Goal: Transaction & Acquisition: Book appointment/travel/reservation

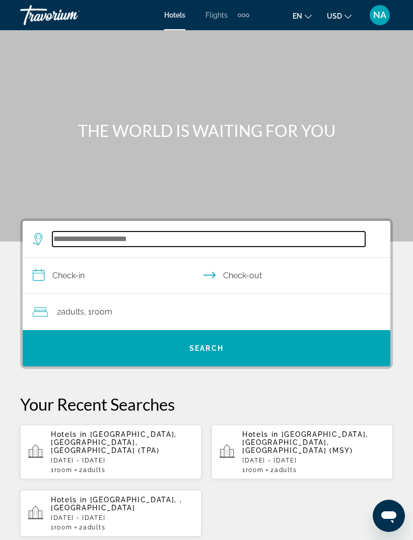
click at [89, 242] on input "Search hotel destination" at bounding box center [208, 239] width 313 height 15
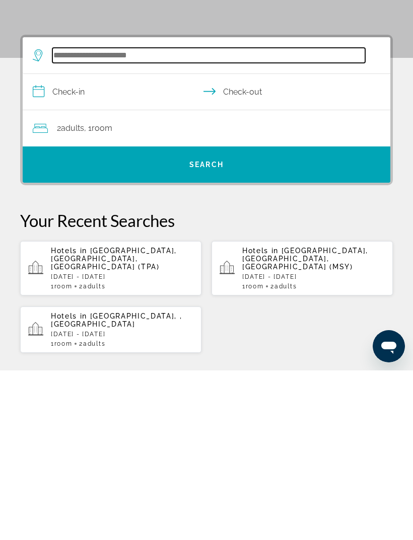
scroll to position [16, 0]
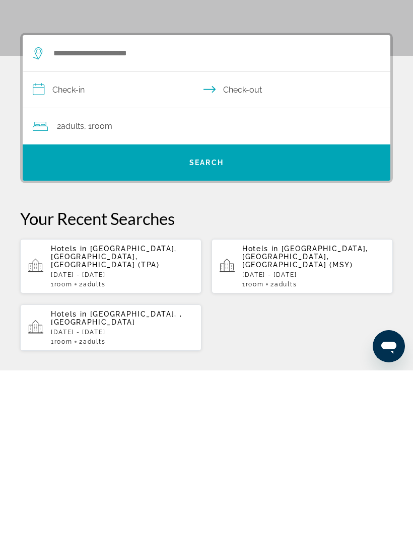
click at [275, 441] on p "[DATE] - [DATE]" at bounding box center [313, 444] width 142 height 7
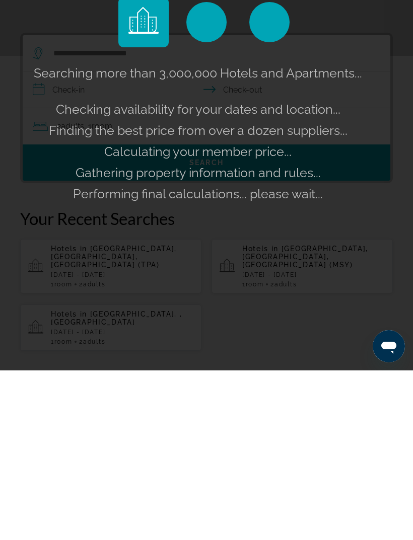
scroll to position [186, 0]
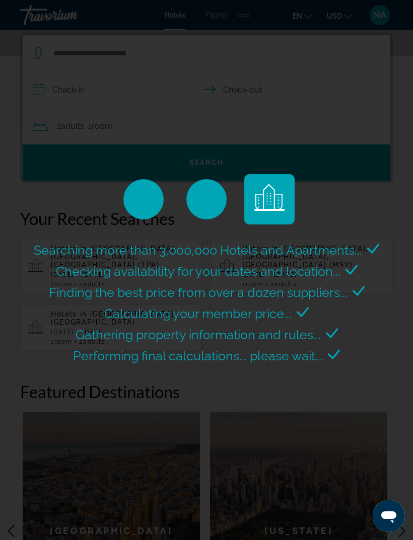
scroll to position [32, 0]
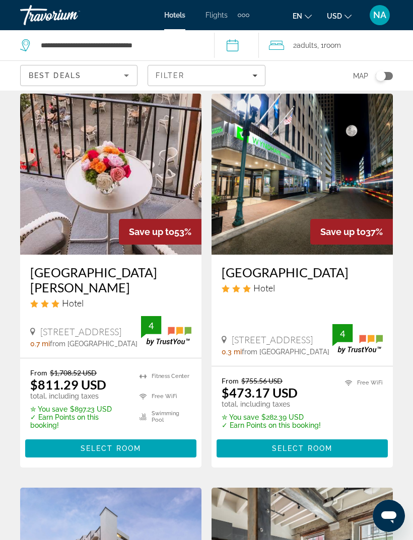
click at [291, 42] on div "2 Adult Adults , 1 Room rooms" at bounding box center [341, 45] width 144 height 14
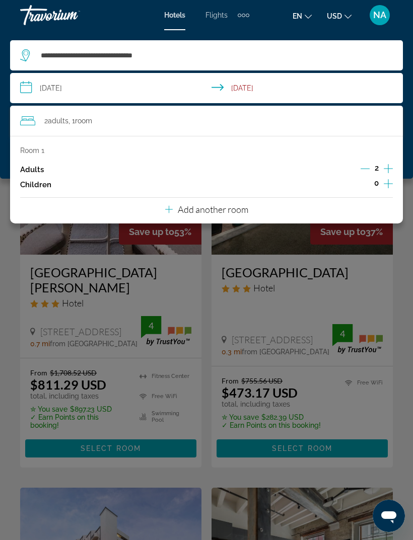
click at [45, 122] on span "2 Adult Adults" at bounding box center [56, 121] width 24 height 14
click at [362, 169] on icon "Decrement adults" at bounding box center [364, 168] width 9 height 9
click at [391, 217] on div "Room 1 Adults 1 Children 0 Add another room" at bounding box center [206, 180] width 393 height 88
click at [402, 246] on div "Main content" at bounding box center [206, 270] width 413 height 540
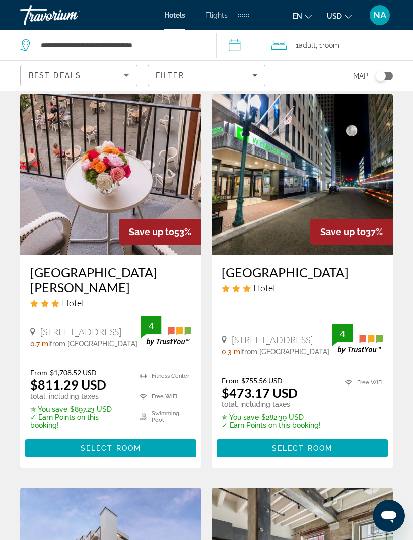
scroll to position [0, 0]
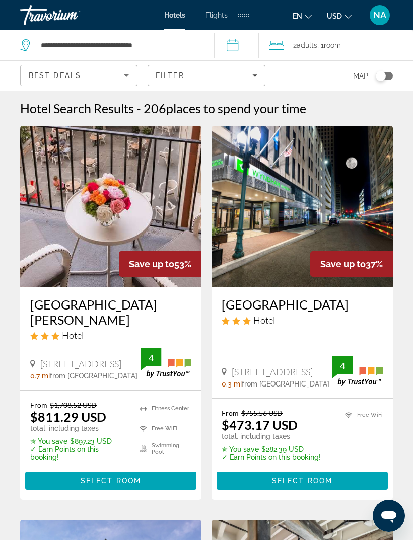
click at [291, 39] on div "2 Adult Adults , 1 Room rooms" at bounding box center [341, 45] width 144 height 14
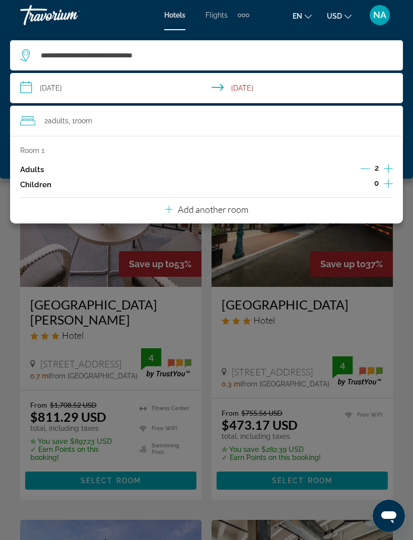
click at [365, 164] on icon "Decrement adults" at bounding box center [364, 168] width 9 height 9
click at [401, 238] on div "Main content" at bounding box center [206, 270] width 413 height 540
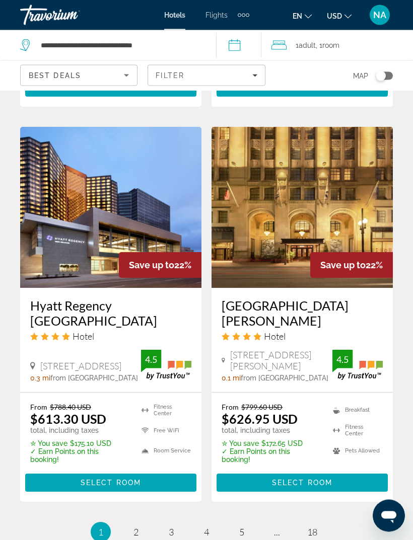
scroll to position [1994, 0]
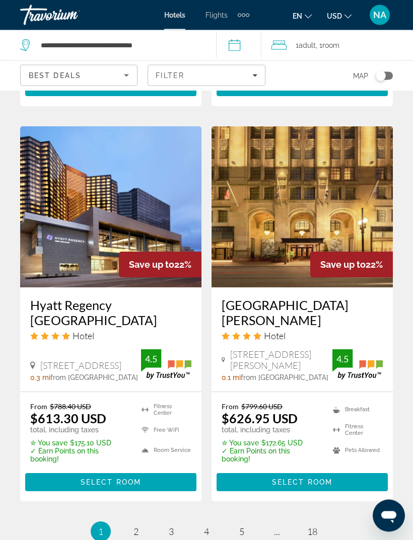
click at [79, 298] on h3 "Hyatt Regency [GEOGRAPHIC_DATA]" at bounding box center [110, 313] width 161 height 30
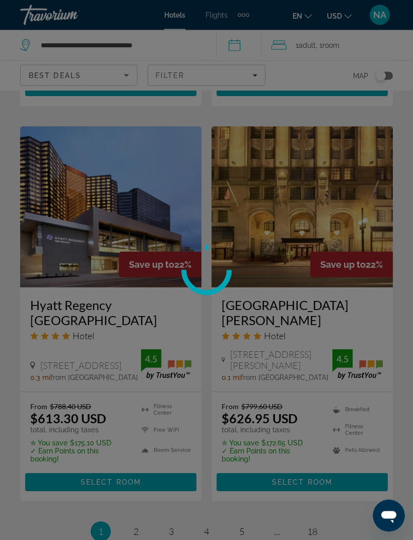
scroll to position [1995, 0]
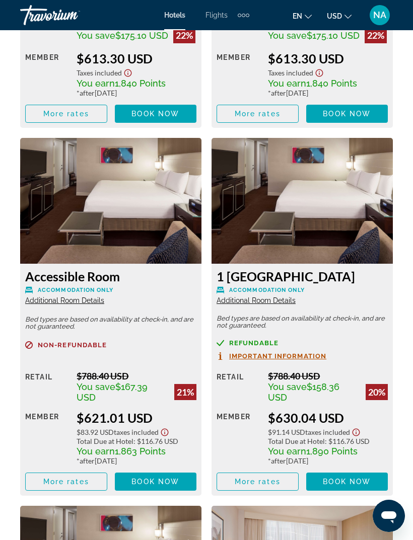
scroll to position [2032, 0]
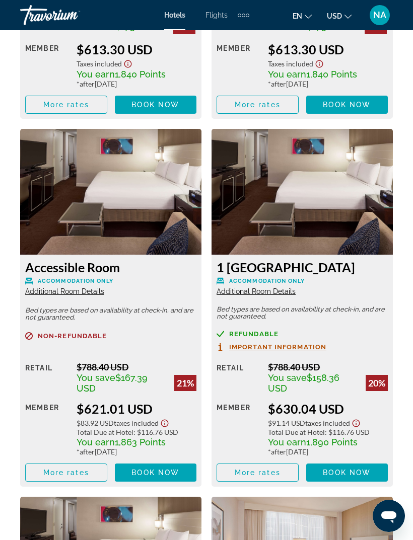
click at [305, 350] on span "Important Information" at bounding box center [277, 347] width 97 height 7
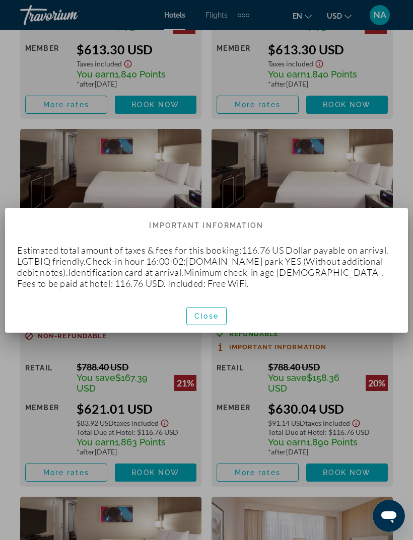
click at [204, 321] on span "button" at bounding box center [206, 316] width 39 height 24
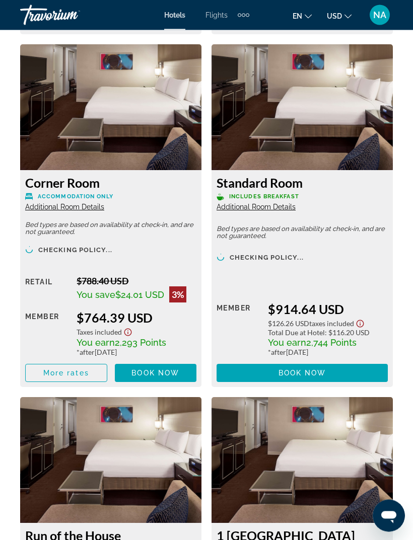
scroll to position [3570, 0]
click at [124, 332] on icon "Show Taxes and Fees disclaimer" at bounding box center [128, 332] width 12 height 9
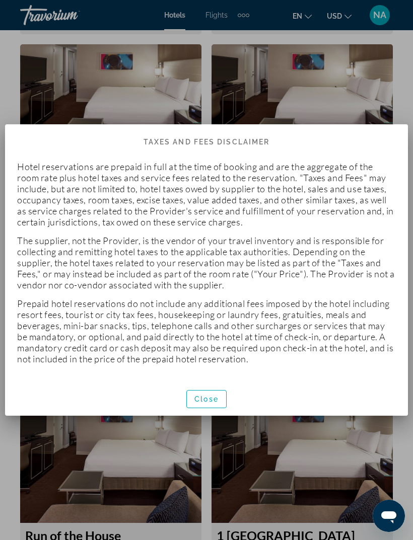
scroll to position [0, 0]
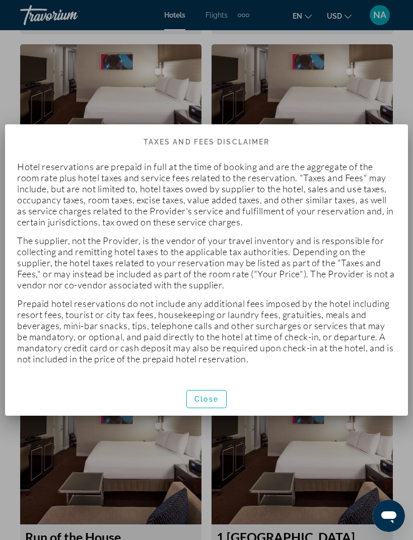
click at [216, 405] on span "button" at bounding box center [206, 399] width 39 height 24
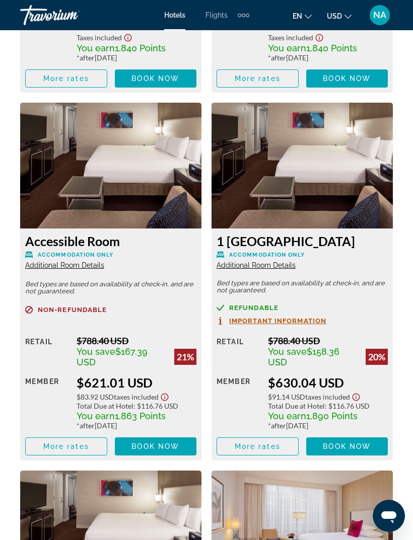
scroll to position [2059, 0]
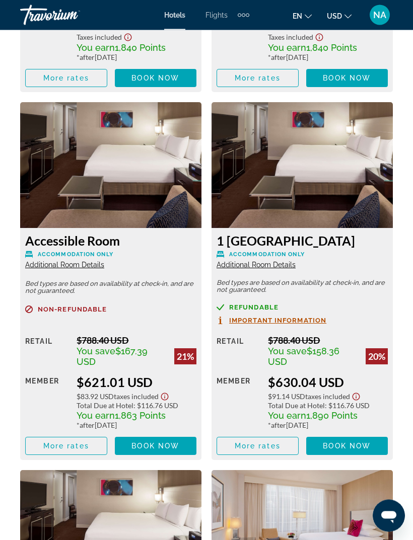
click at [301, 323] on span "Important Information" at bounding box center [277, 321] width 97 height 7
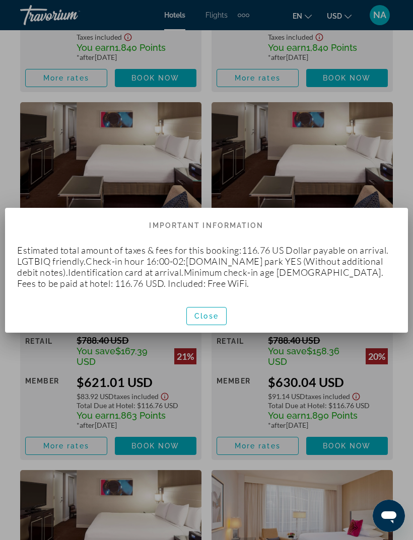
click at [383, 386] on div at bounding box center [206, 270] width 413 height 540
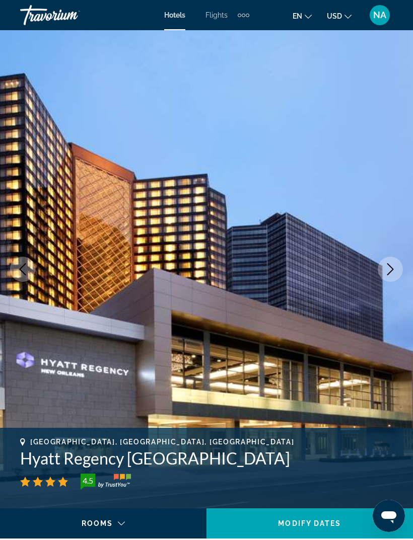
scroll to position [2059, 0]
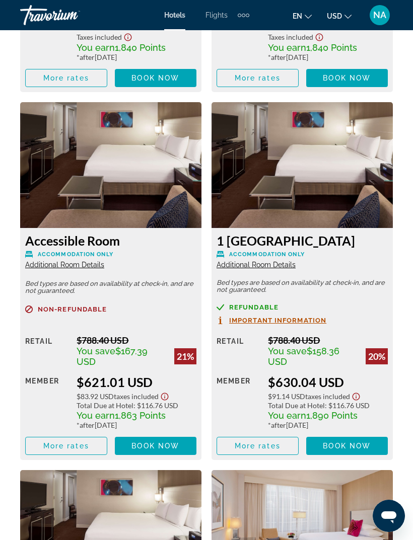
click at [300, 208] on img "Main content" at bounding box center [301, 165] width 181 height 126
click at [352, 446] on span "Book now" at bounding box center [347, 446] width 48 height 8
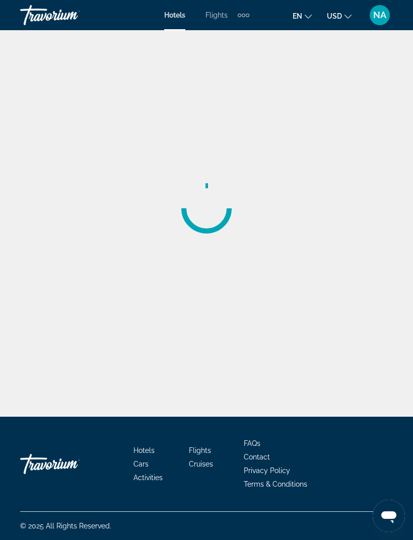
scroll to position [32, 0]
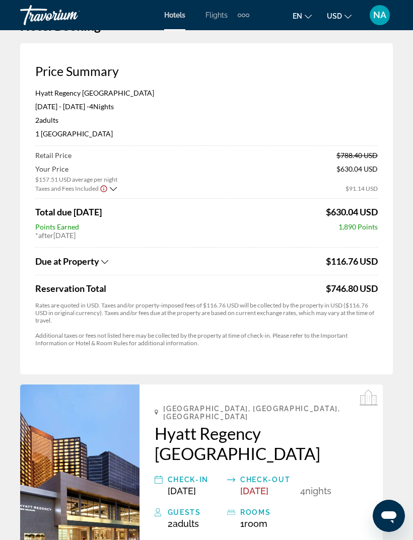
click at [113, 190] on icon "Show Taxes and Fees breakdown" at bounding box center [113, 189] width 7 height 9
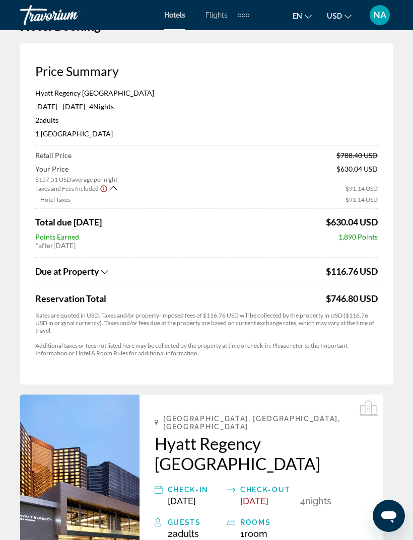
click at [103, 270] on icon "Show Taxes and Fees breakdown" at bounding box center [104, 272] width 7 height 9
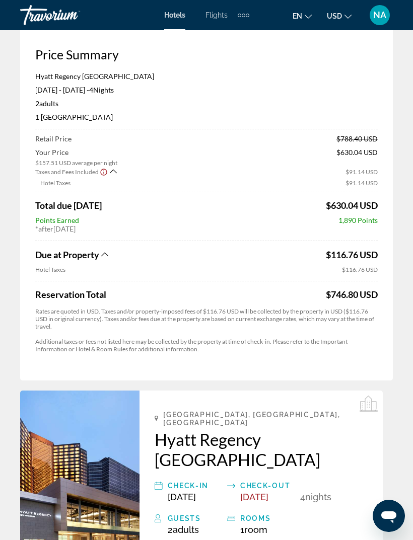
scroll to position [0, 0]
